Goal: Task Accomplishment & Management: Manage account settings

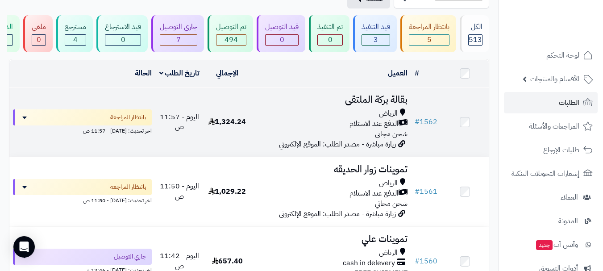
scroll to position [45, 0]
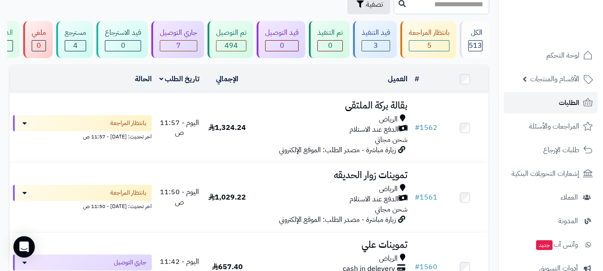
click at [549, 99] on link "الطلبات" at bounding box center [551, 102] width 94 height 21
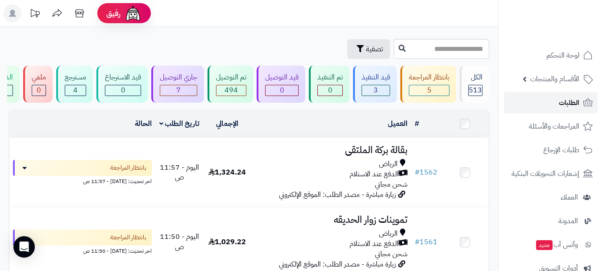
click at [551, 104] on link "الطلبات" at bounding box center [551, 102] width 94 height 21
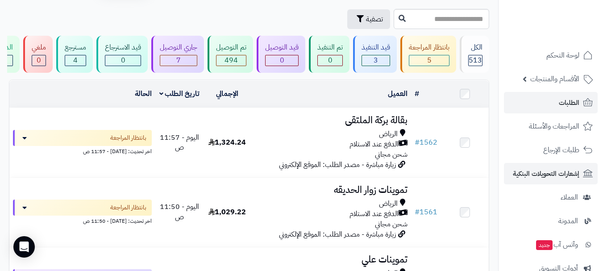
scroll to position [45, 0]
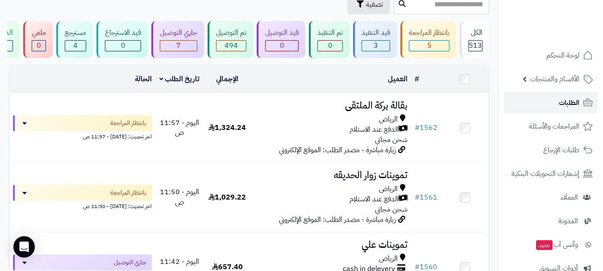
click at [575, 99] on span "الطلبات" at bounding box center [568, 102] width 21 height 12
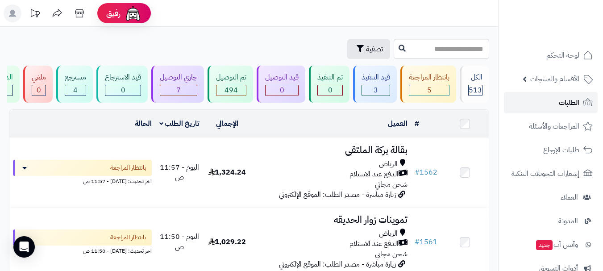
click at [558, 102] on span "الطلبات" at bounding box center [568, 102] width 21 height 12
